Goal: Use online tool/utility: Utilize a website feature to perform a specific function

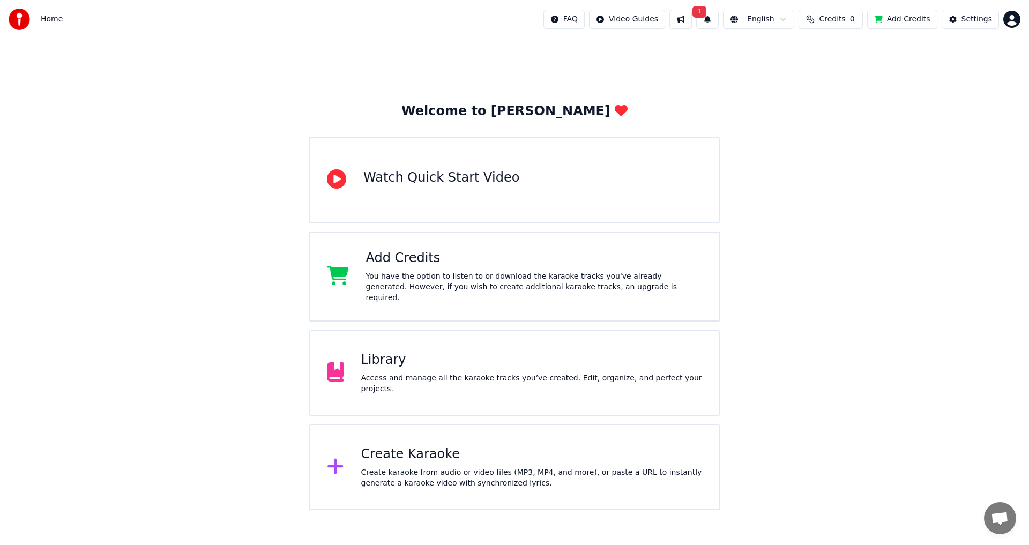
click at [399, 460] on div "Create Karaoke Create karaoke from audio or video files (MP3, MP4, and more), o…" at bounding box center [532, 467] width 342 height 43
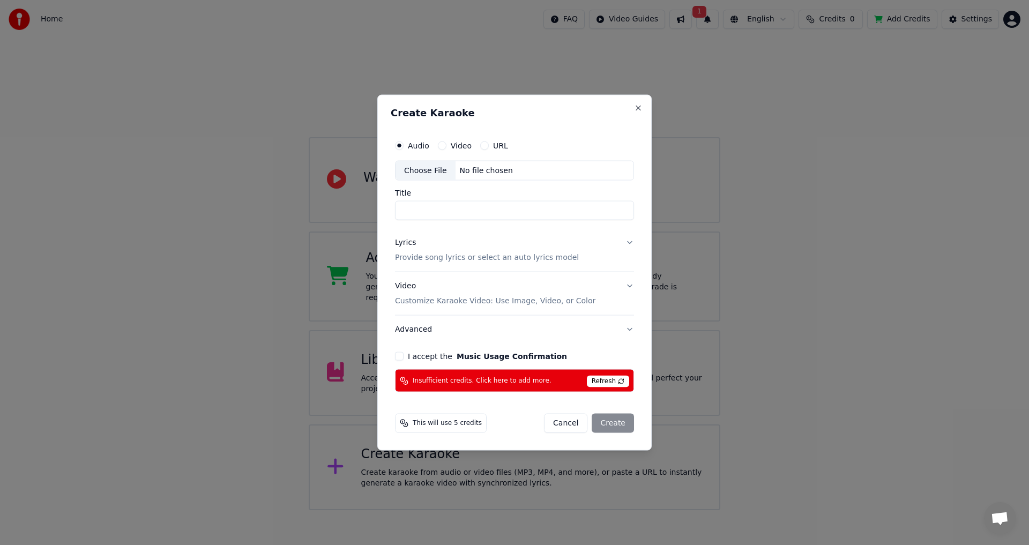
click at [600, 383] on span "Refresh" at bounding box center [608, 382] width 42 height 12
click at [610, 382] on span "Refresh" at bounding box center [608, 382] width 42 height 12
click at [422, 170] on div "Choose File" at bounding box center [426, 170] width 60 height 19
type input "**********"
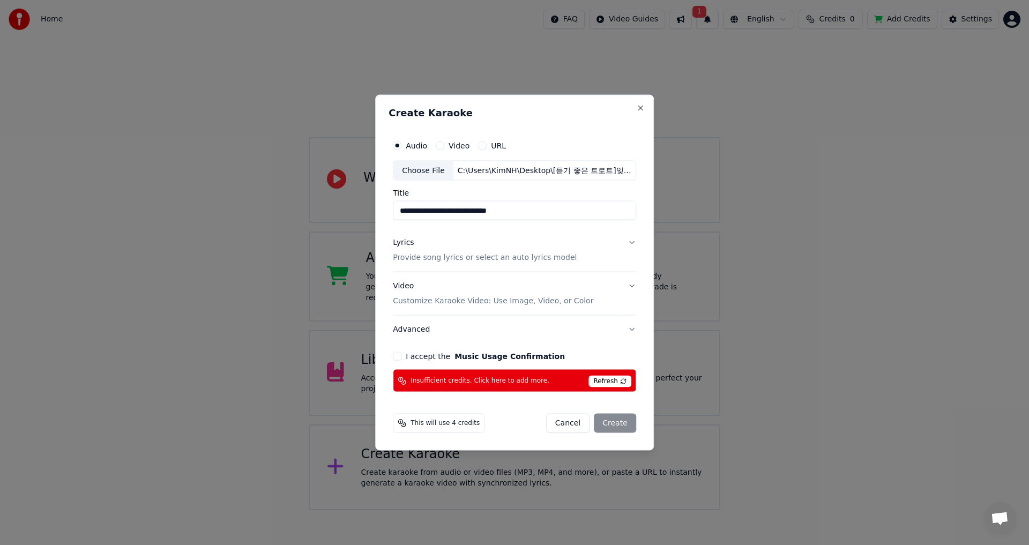
click at [627, 241] on button "Lyrics Provide song lyrics or select an auto lyrics model" at bounding box center [514, 250] width 243 height 43
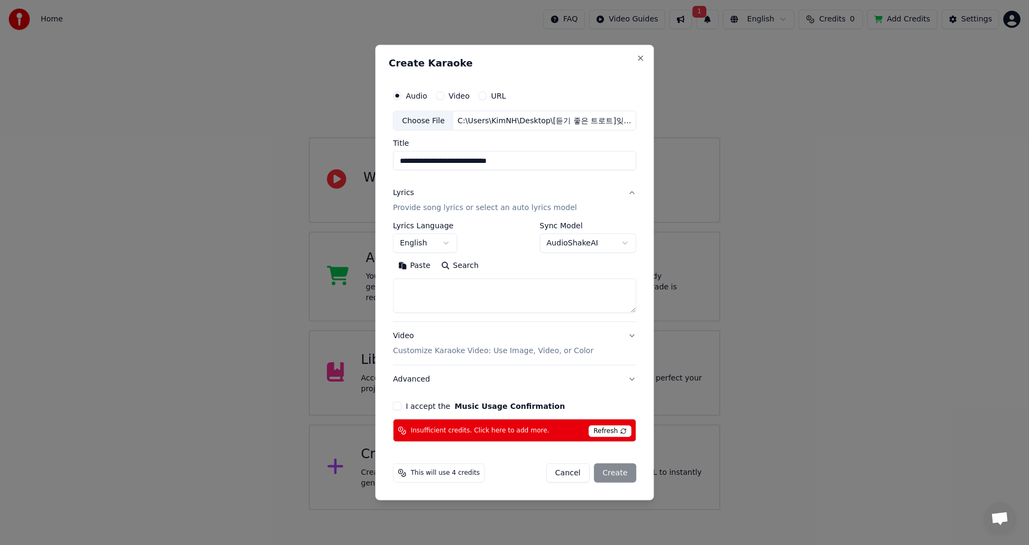
click at [445, 243] on body "**********" at bounding box center [514, 255] width 1029 height 510
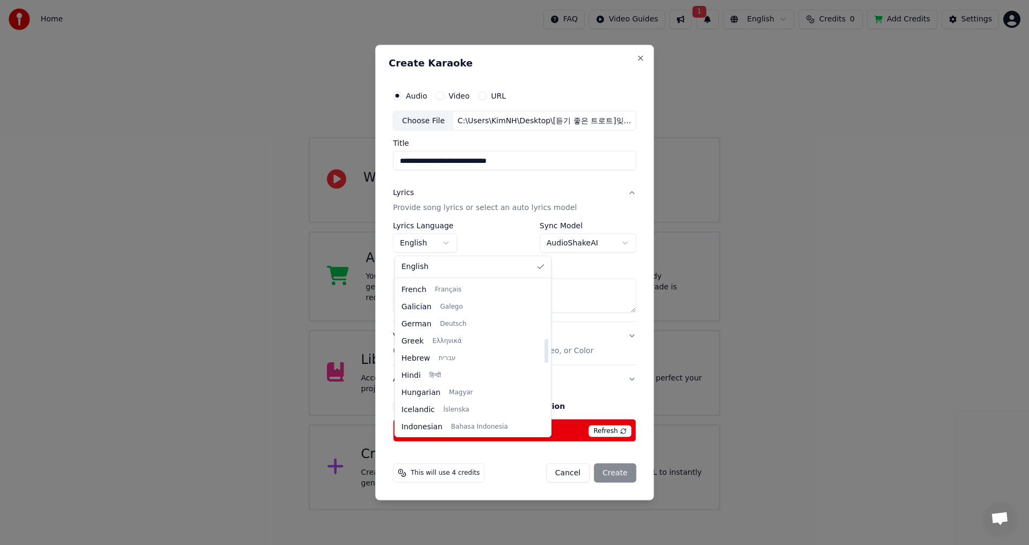
scroll to position [375, 0]
select select "**"
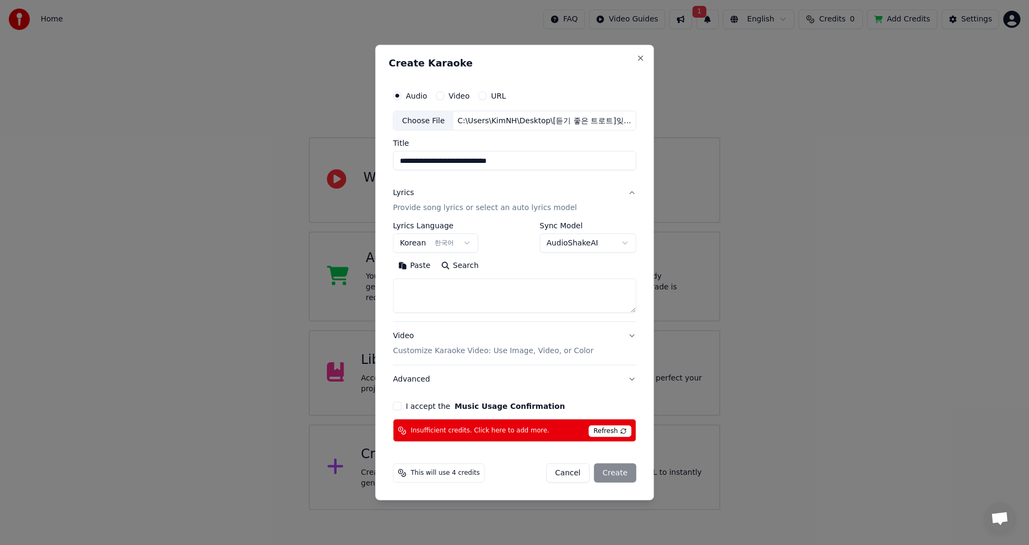
click at [628, 333] on button "Video Customize Karaoke Video: Use Image, Video, or Color" at bounding box center [514, 343] width 243 height 43
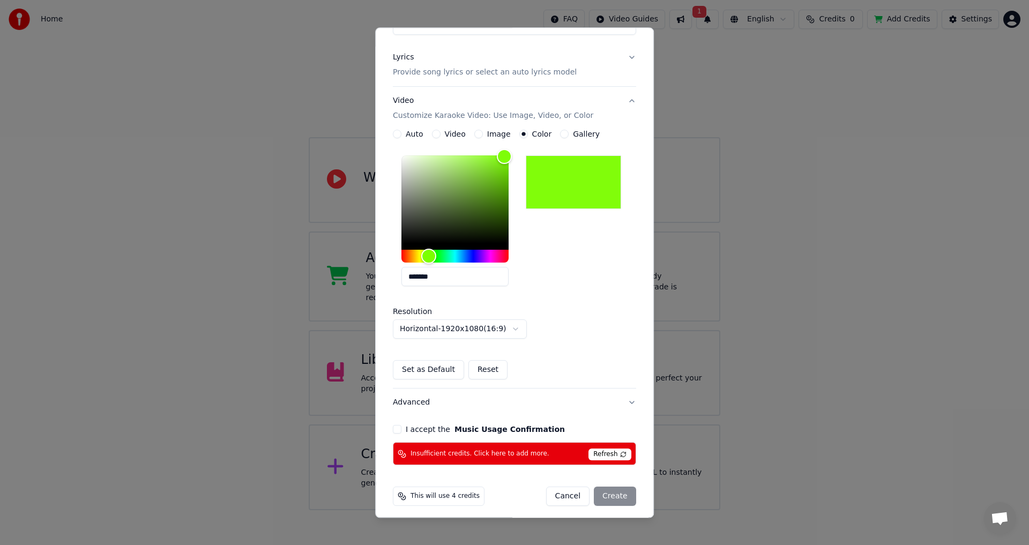
scroll to position [123, 0]
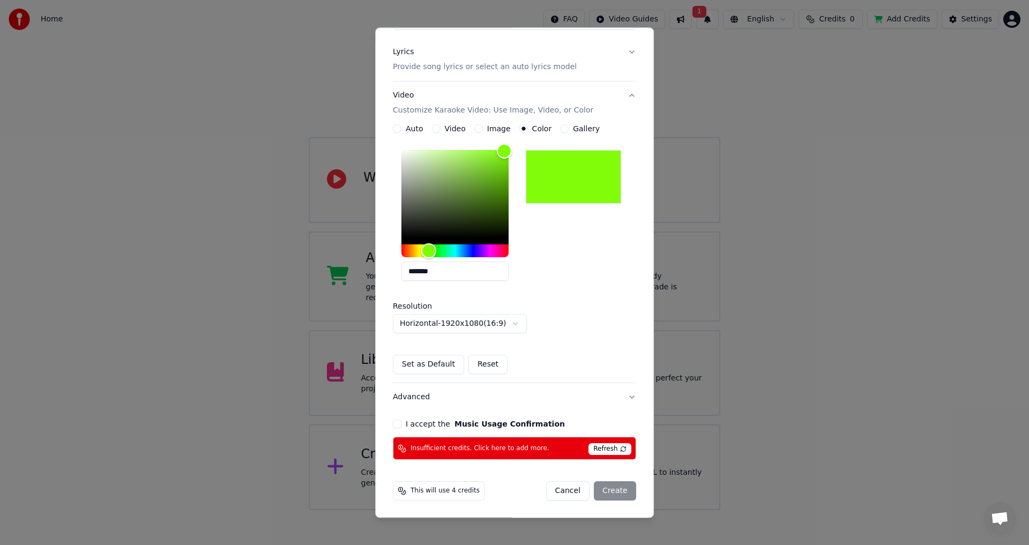
click at [393, 421] on button "I accept the Music Usage Confirmation" at bounding box center [397, 424] width 9 height 9
click at [627, 396] on button "Advanced" at bounding box center [514, 398] width 243 height 28
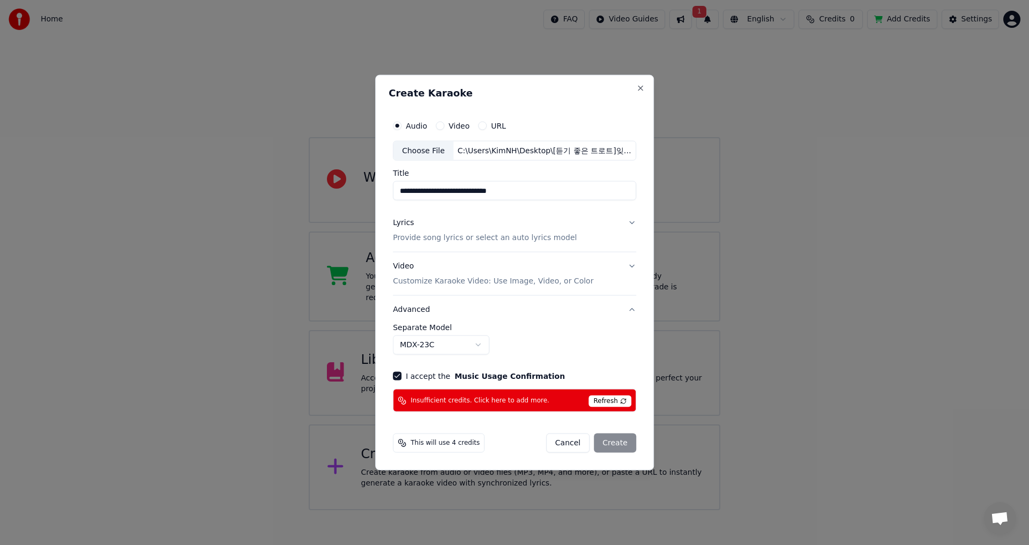
click at [611, 444] on div "Cancel Create" at bounding box center [591, 443] width 90 height 19
click at [642, 89] on button "Close" at bounding box center [640, 88] width 9 height 9
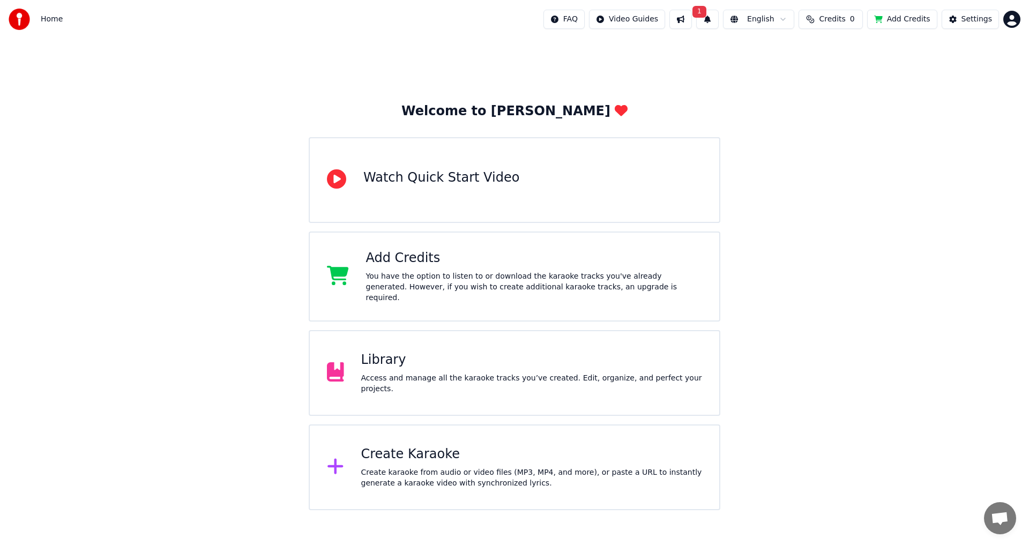
click at [707, 14] on span "1" at bounding box center [700, 12] width 14 height 12
